Goal: Information Seeking & Learning: Learn about a topic

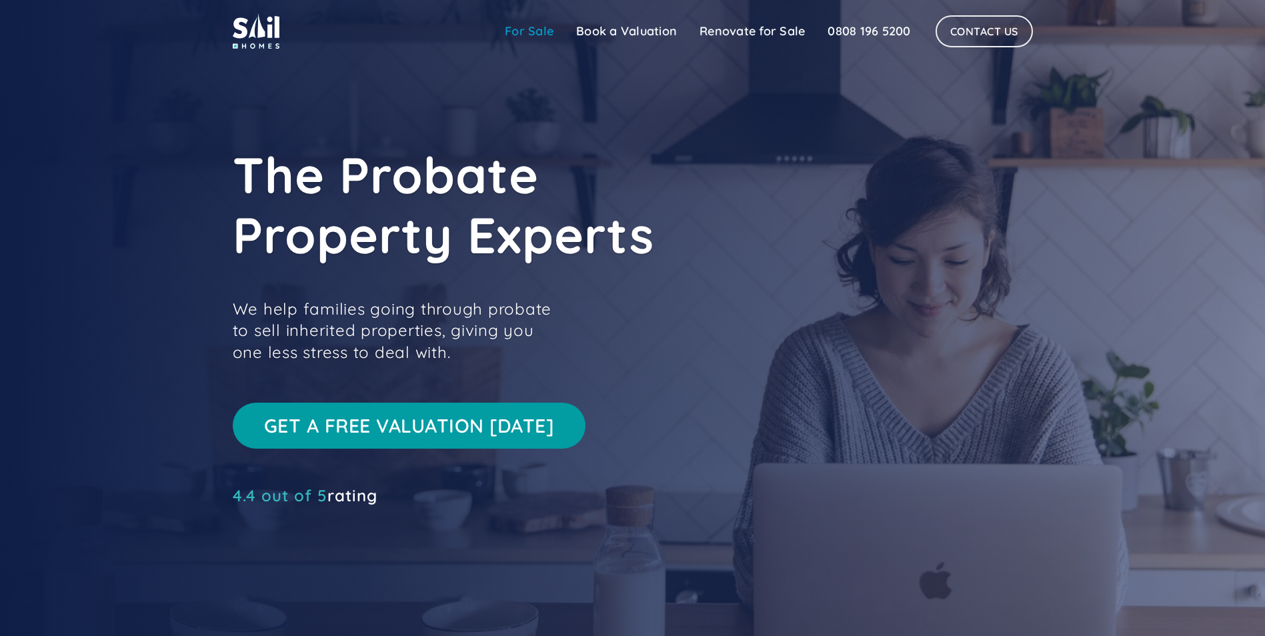
click at [545, 34] on link "For Sale" at bounding box center [529, 31] width 71 height 27
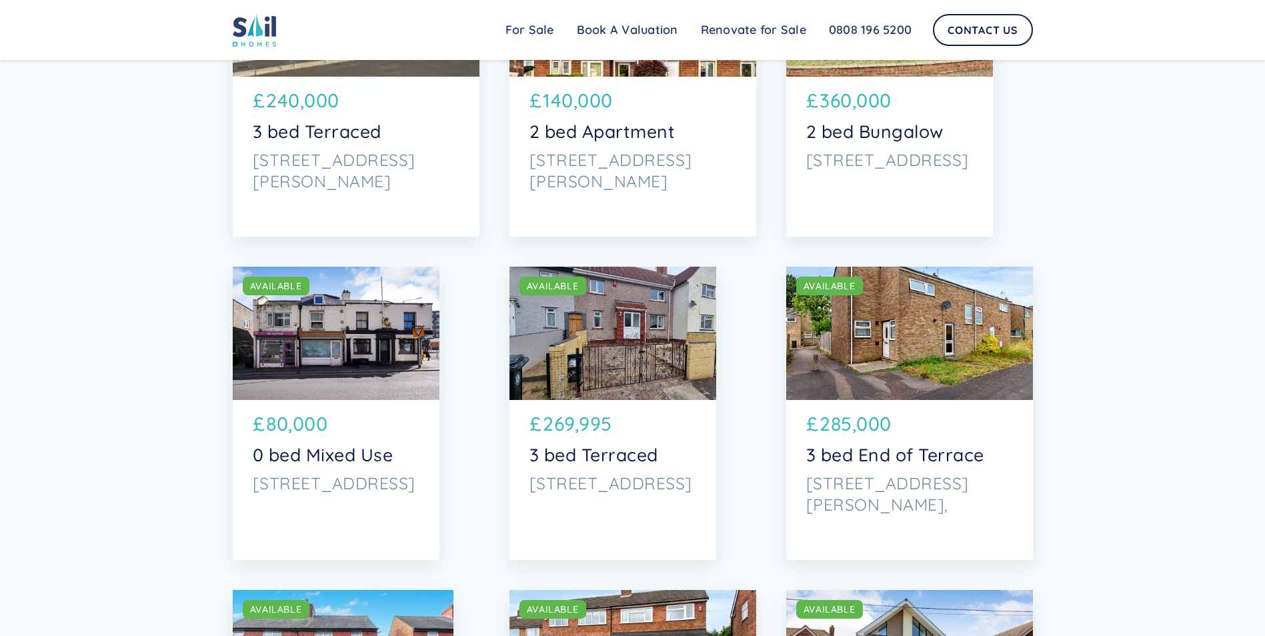
scroll to position [1334, 0]
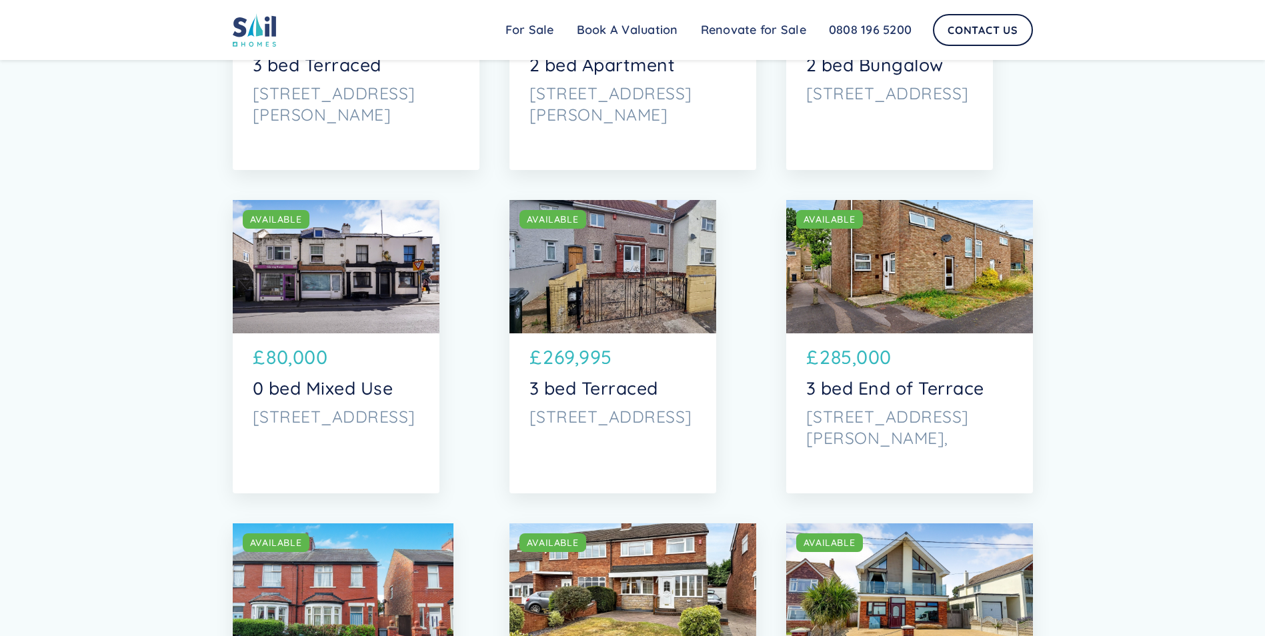
click at [644, 285] on div "SOLD AVAILABLE" at bounding box center [613, 266] width 207 height 133
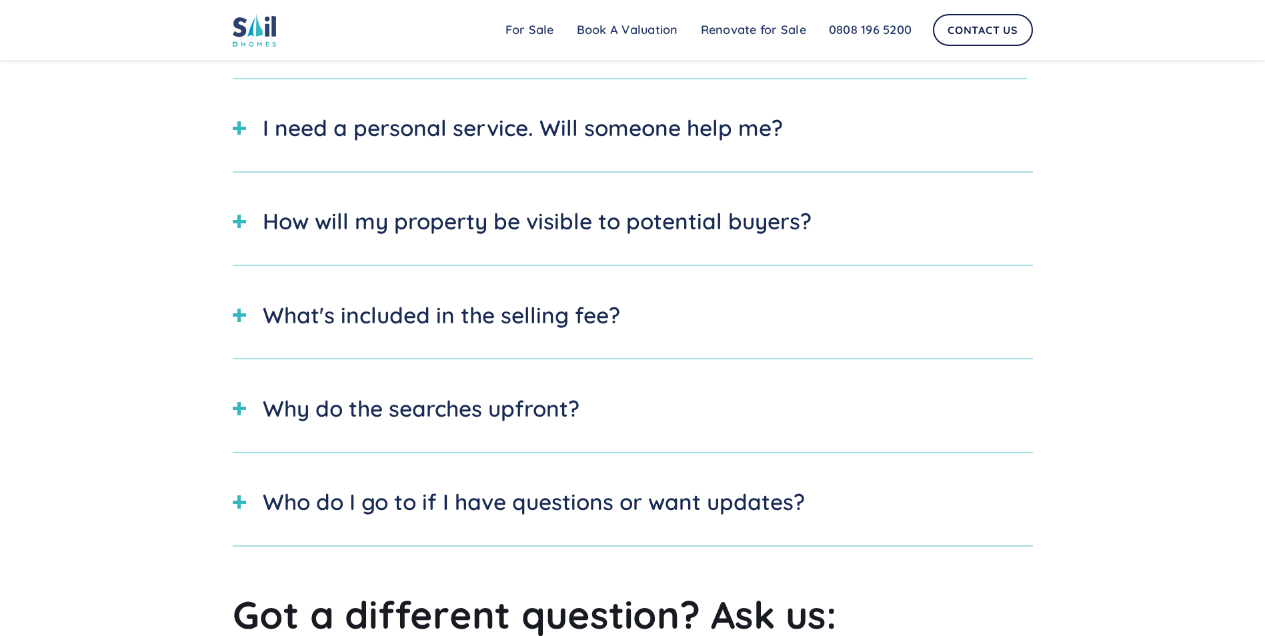
scroll to position [600, 0]
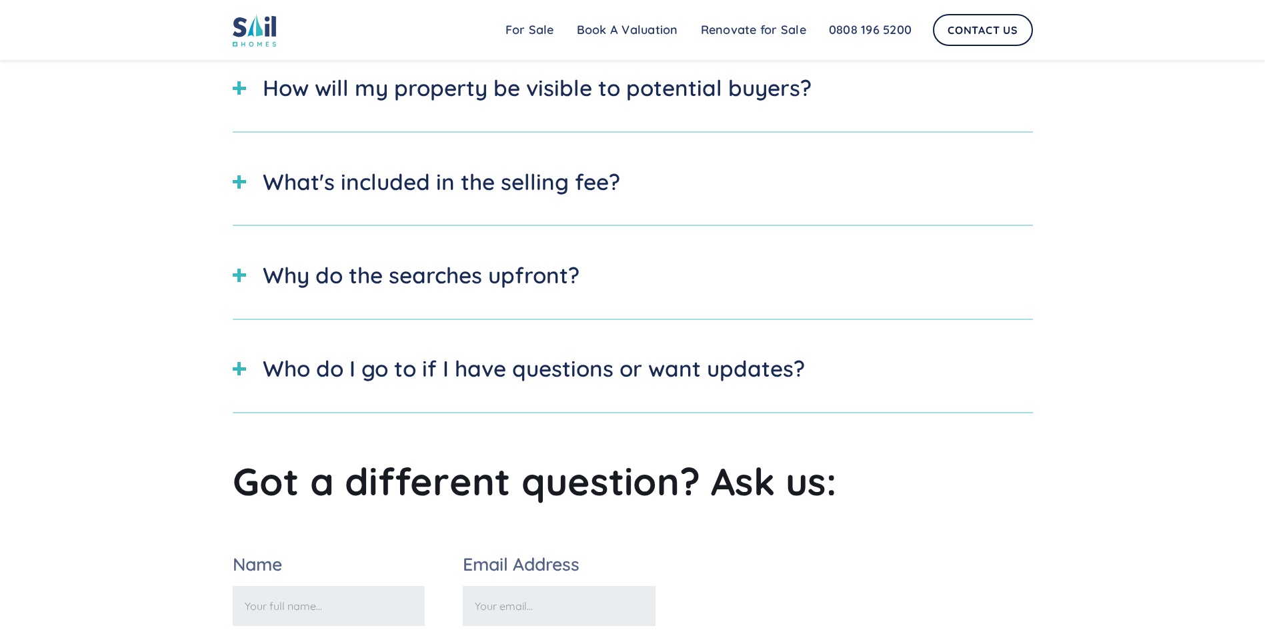
click at [492, 286] on div "Why do the searches upfront?" at bounding box center [421, 275] width 317 height 33
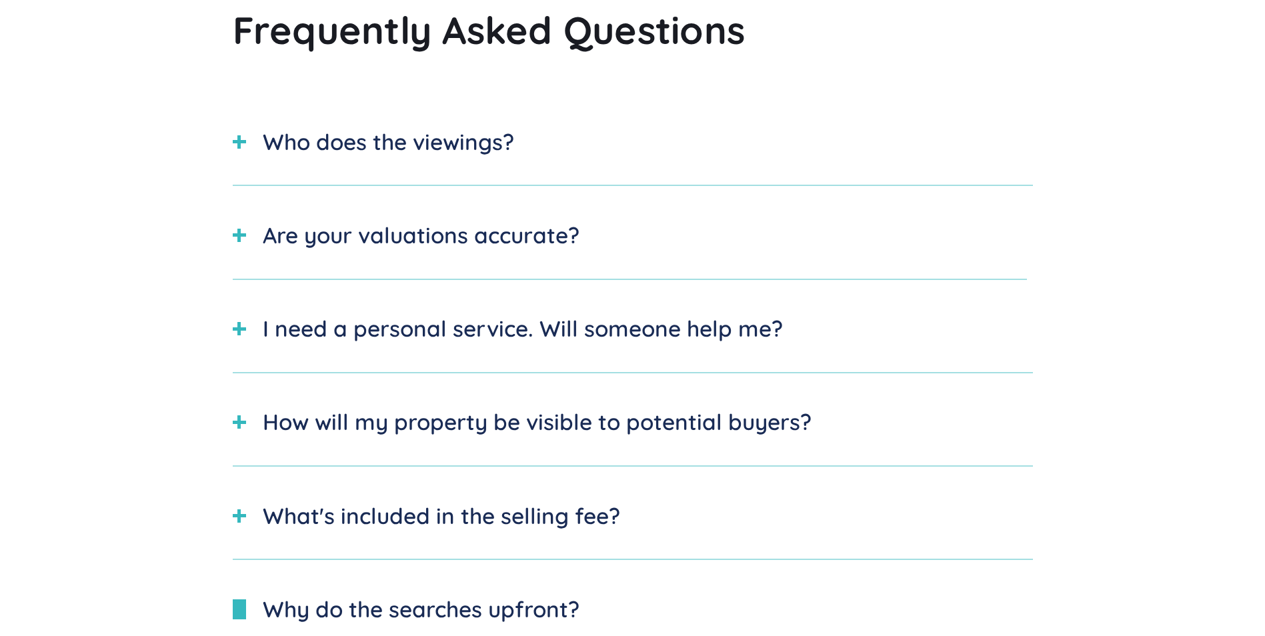
scroll to position [267, 0]
click at [337, 239] on div "Are your valuations accurate?" at bounding box center [421, 234] width 317 height 33
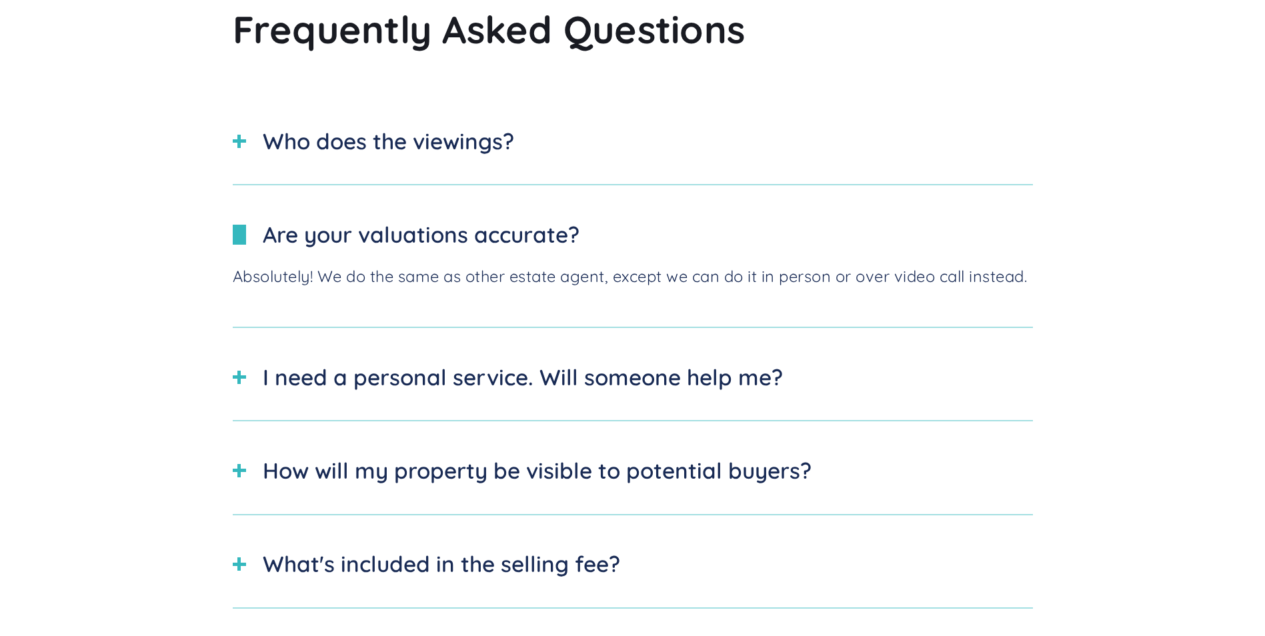
click at [337, 239] on div "Are your valuations accurate?" at bounding box center [421, 234] width 317 height 33
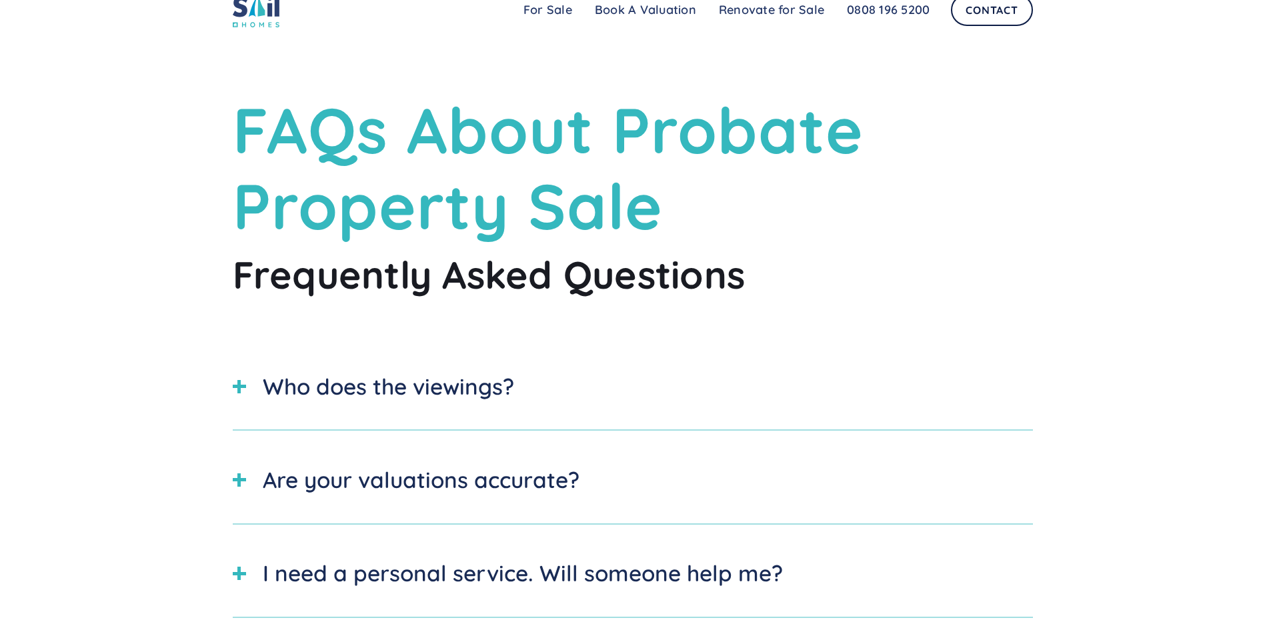
scroll to position [0, 0]
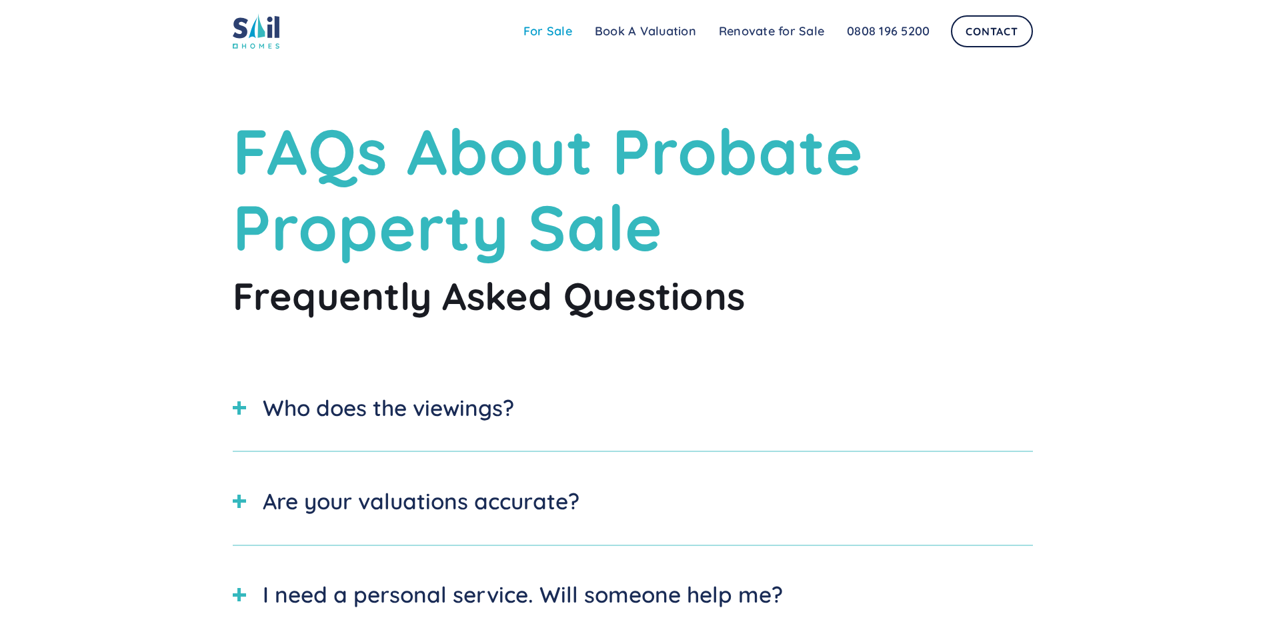
click at [557, 29] on link "For Sale" at bounding box center [547, 31] width 71 height 27
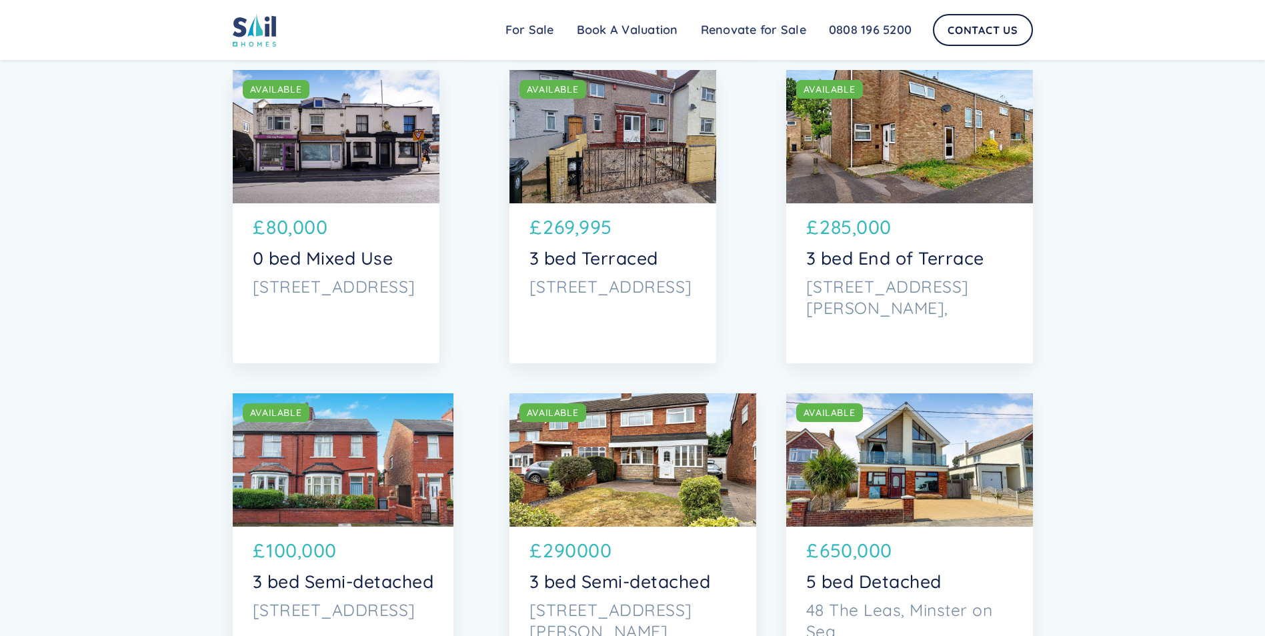
scroll to position [1349, 0]
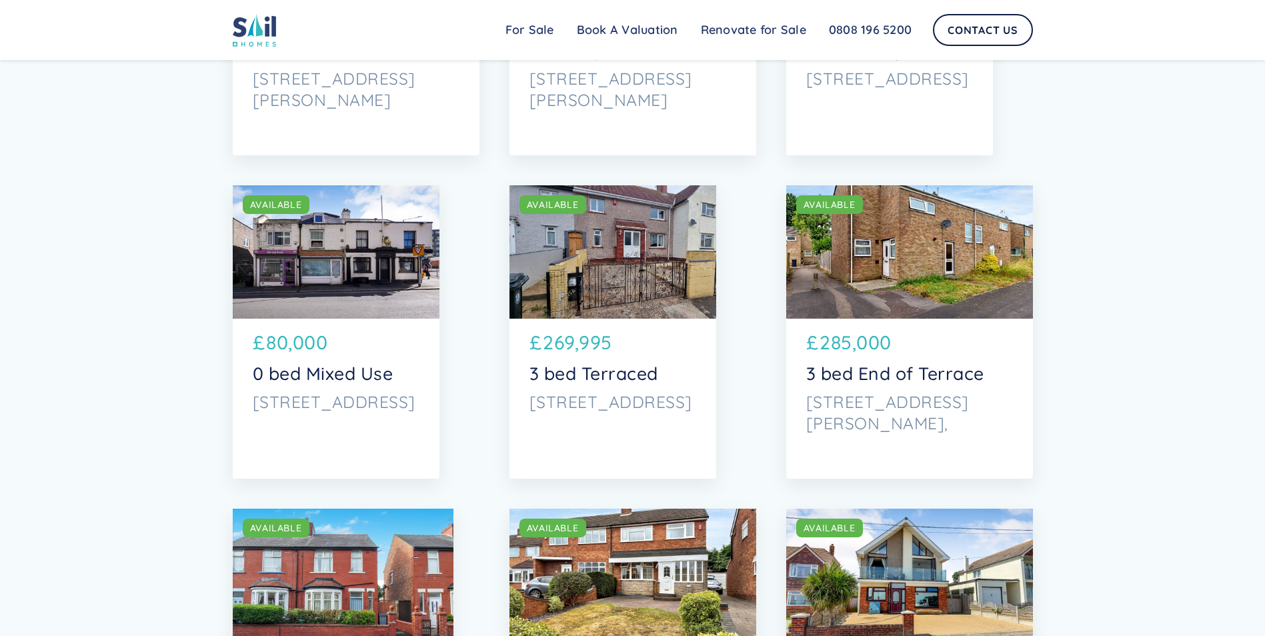
click at [634, 277] on div "SOLD AVAILABLE" at bounding box center [613, 251] width 207 height 133
click at [623, 293] on div "SOLD AVAILABLE" at bounding box center [613, 251] width 207 height 133
click at [914, 347] on div "£ 285,000" at bounding box center [909, 346] width 207 height 35
click at [637, 338] on div "£ 269,995" at bounding box center [613, 346] width 167 height 35
